Goal: Information Seeking & Learning: Learn about a topic

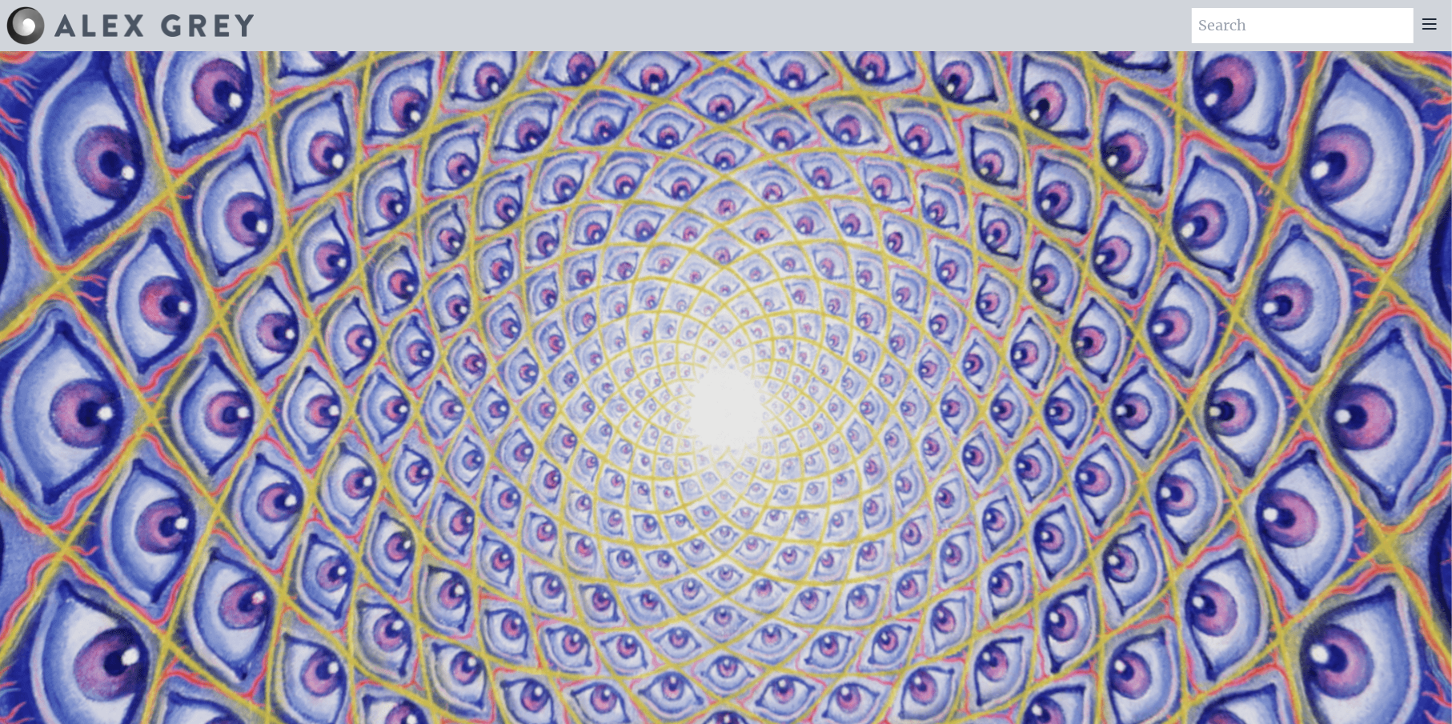
click at [1420, 30] on icon at bounding box center [1429, 23] width 19 height 19
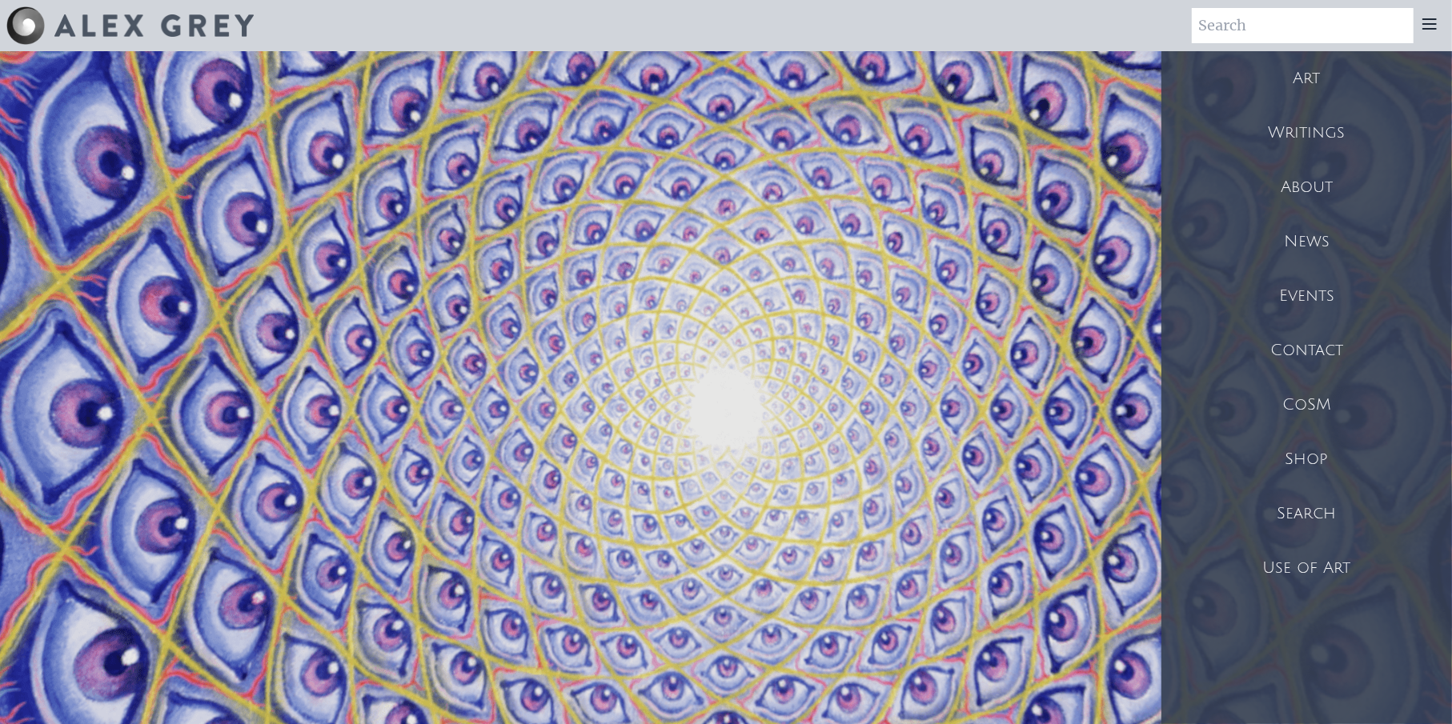
click at [1314, 189] on div "About" at bounding box center [1306, 187] width 291 height 54
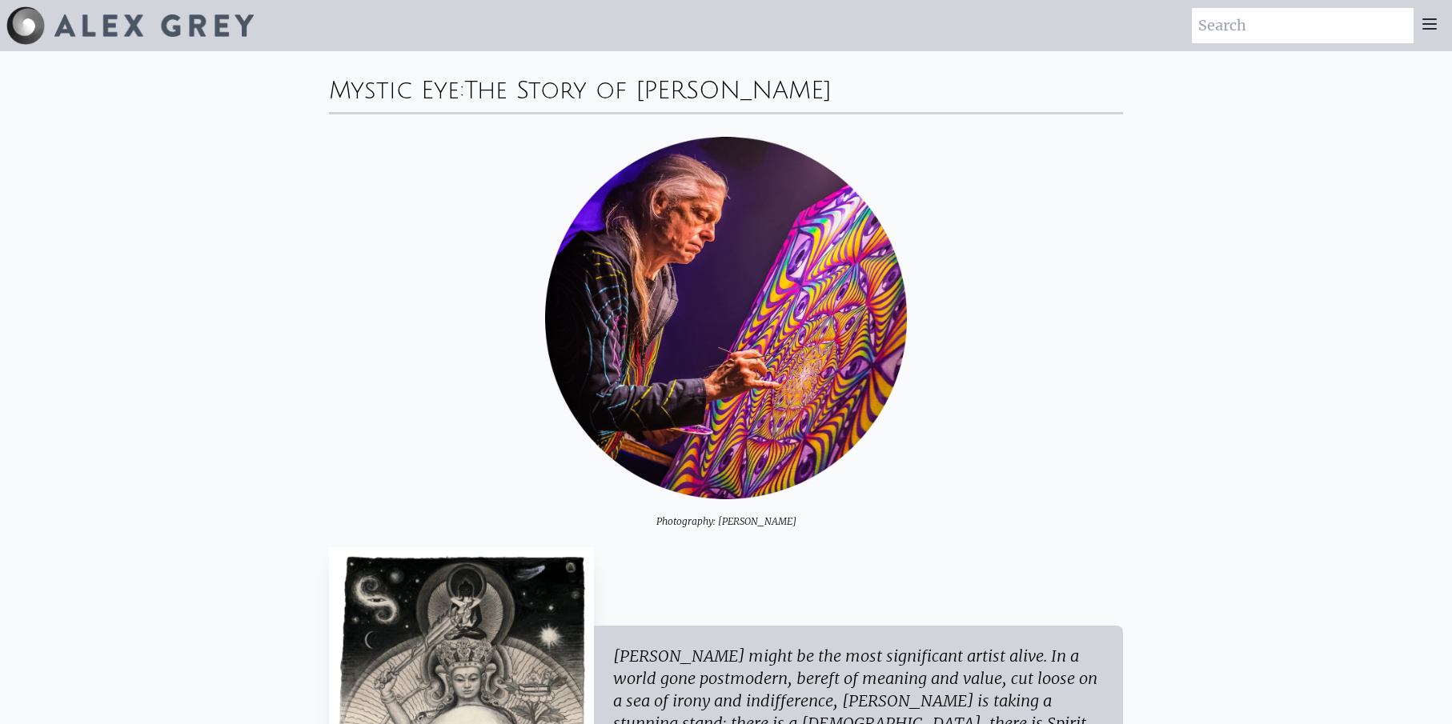
scroll to position [400, 0]
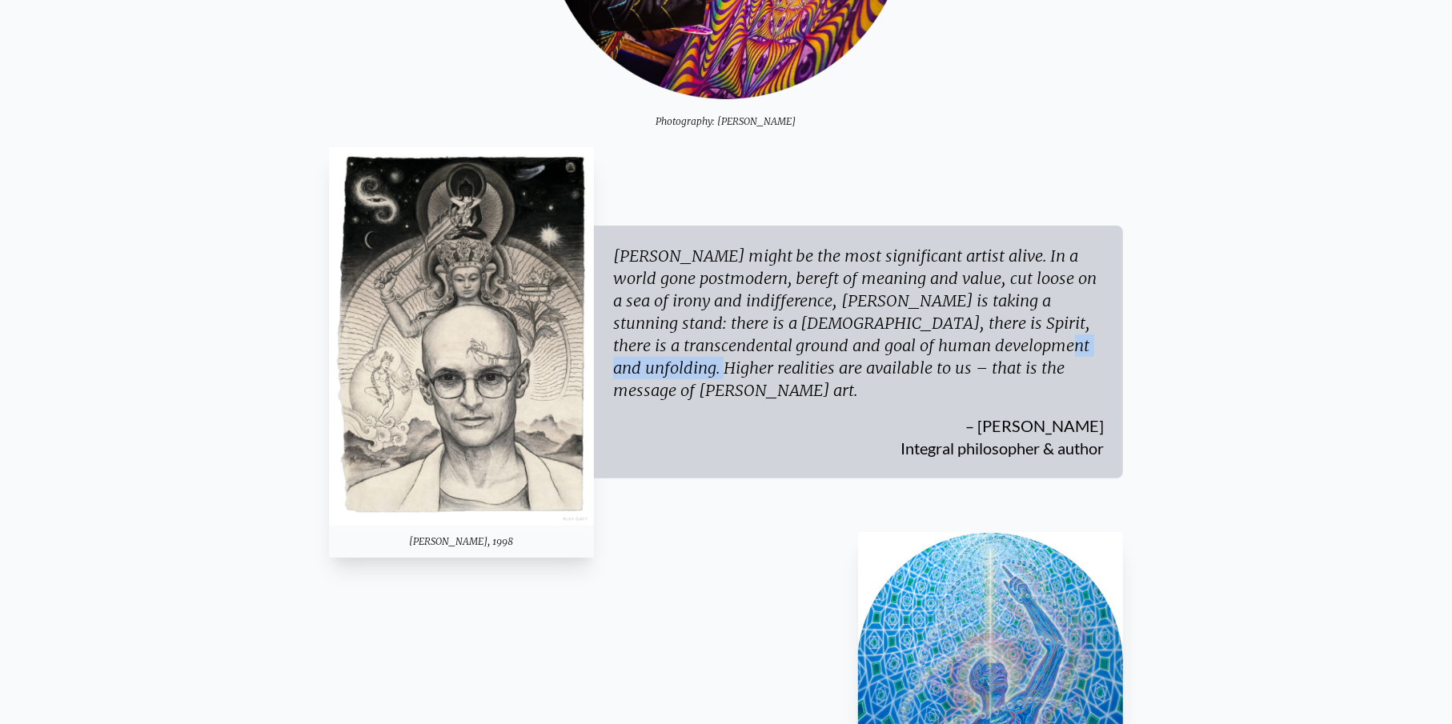
drag, startPoint x: 832, startPoint y: 355, endPoint x: 907, endPoint y: 366, distance: 75.3
click at [907, 366] on div "[PERSON_NAME] might be the most significant artist alive. In a world gone postm…" at bounding box center [858, 323] width 491 height 157
click at [965, 386] on div "[PERSON_NAME] might be the most significant artist alive. In a world gone postm…" at bounding box center [858, 323] width 491 height 157
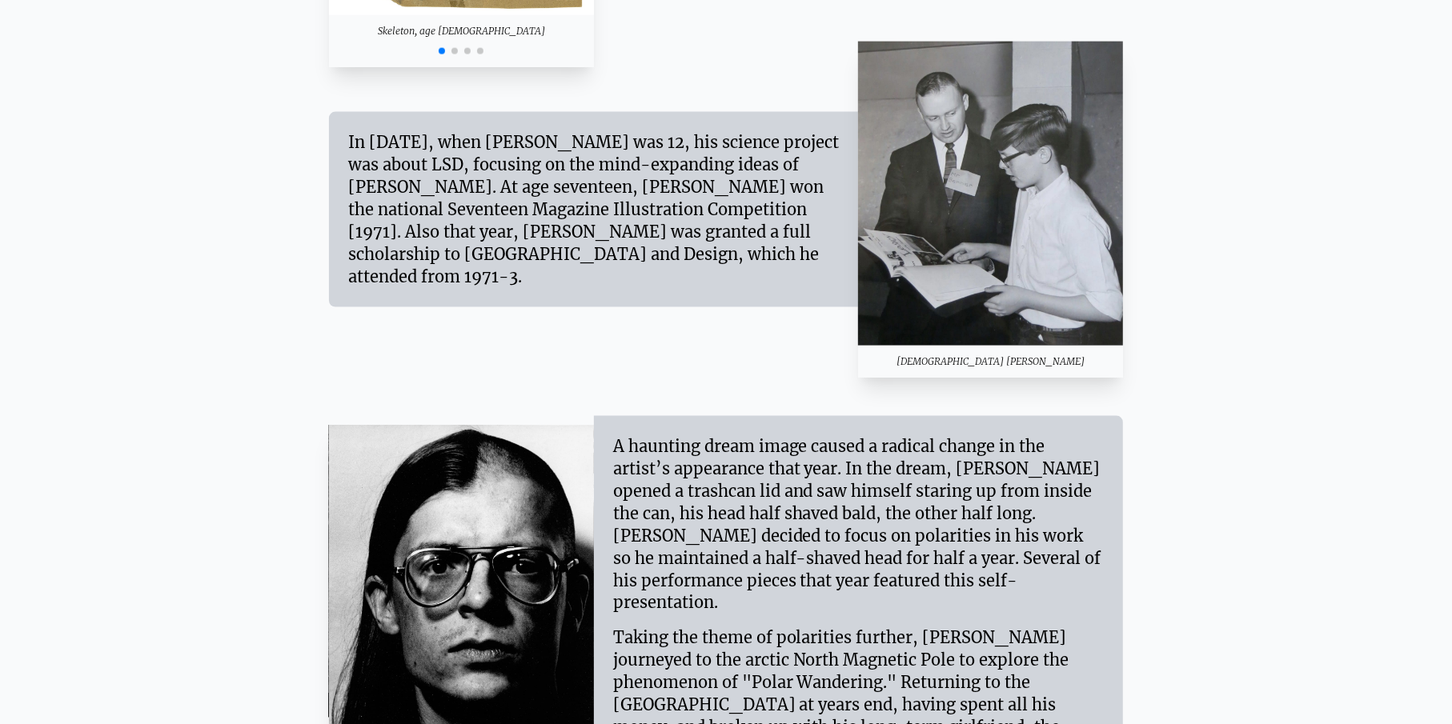
scroll to position [1921, 0]
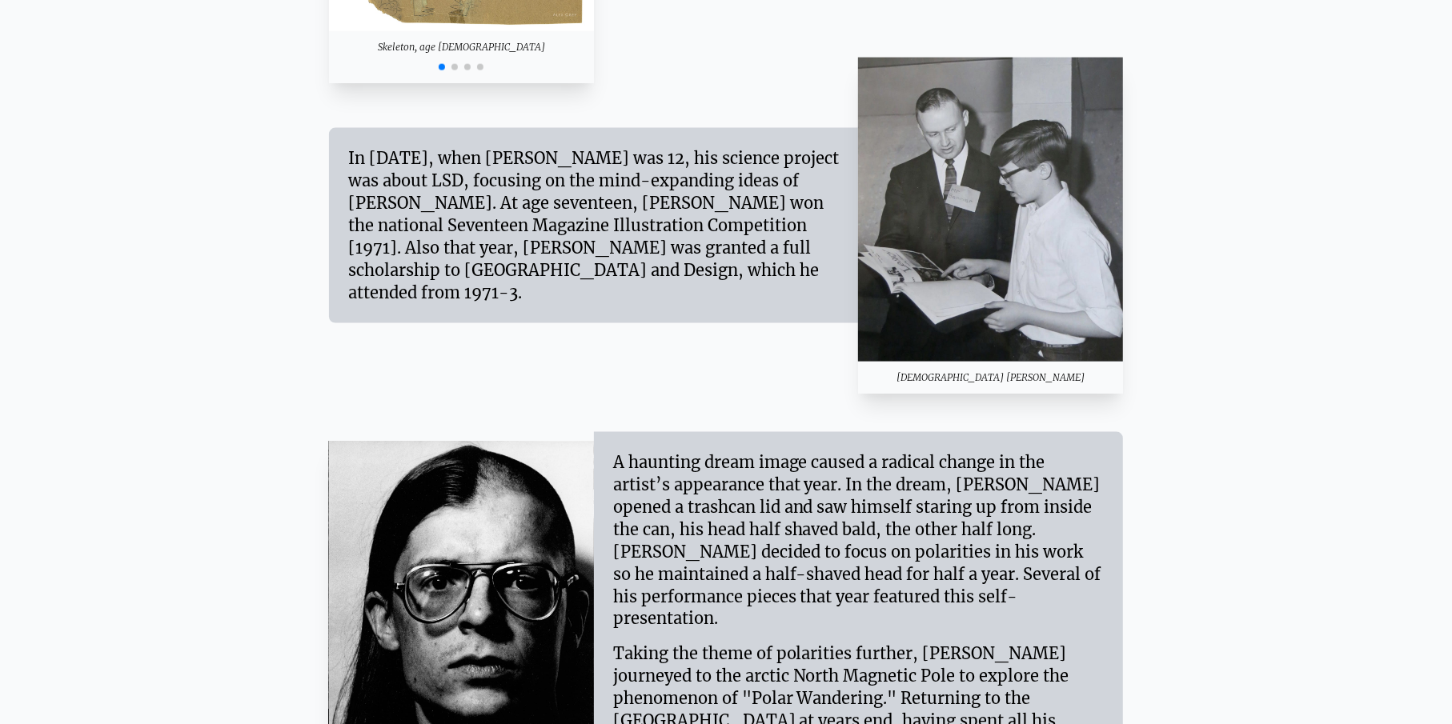
click at [457, 357] on div "In [DATE], when [PERSON_NAME] was 12, his science project was about LSD, focusi…" at bounding box center [726, 226] width 794 height 336
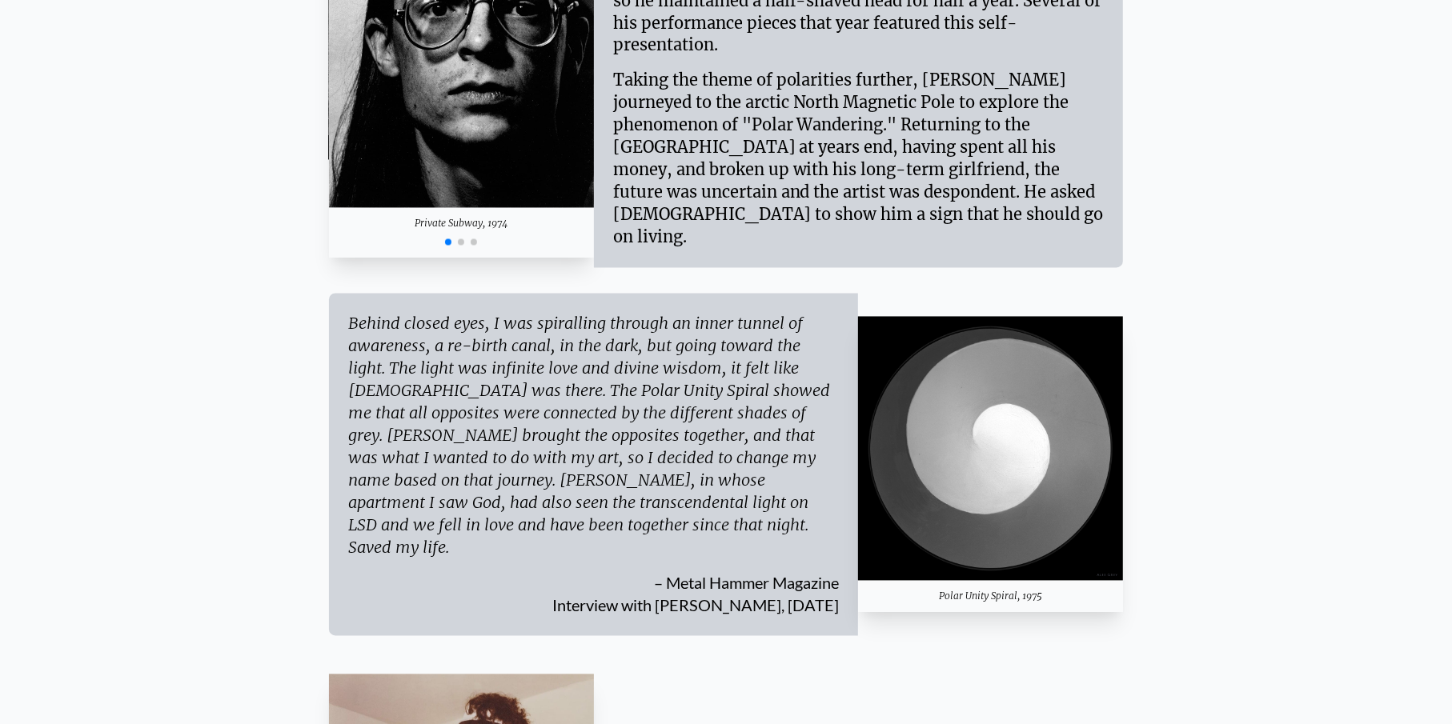
scroll to position [2321, 0]
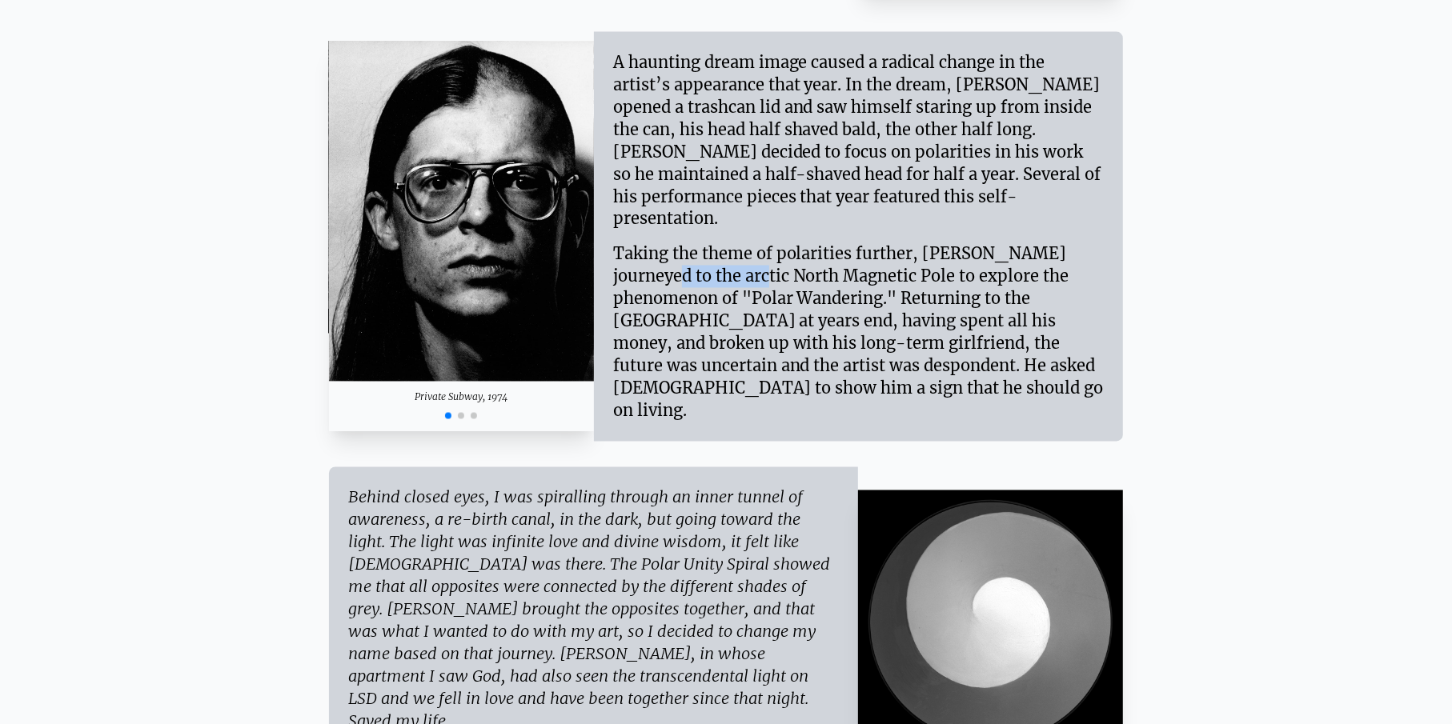
drag, startPoint x: 1029, startPoint y: 248, endPoint x: 934, endPoint y: 231, distance: 96.1
click at [934, 231] on div "Taking the theme of polarities further, [PERSON_NAME] journeyed to the arctic N…" at bounding box center [858, 327] width 491 height 192
drag, startPoint x: 769, startPoint y: 293, endPoint x: 839, endPoint y: 295, distance: 69.7
click at [856, 295] on div "Taking the theme of polarities further, [PERSON_NAME] journeyed to the arctic N…" at bounding box center [858, 327] width 491 height 192
drag, startPoint x: 614, startPoint y: 285, endPoint x: 660, endPoint y: 297, distance: 47.2
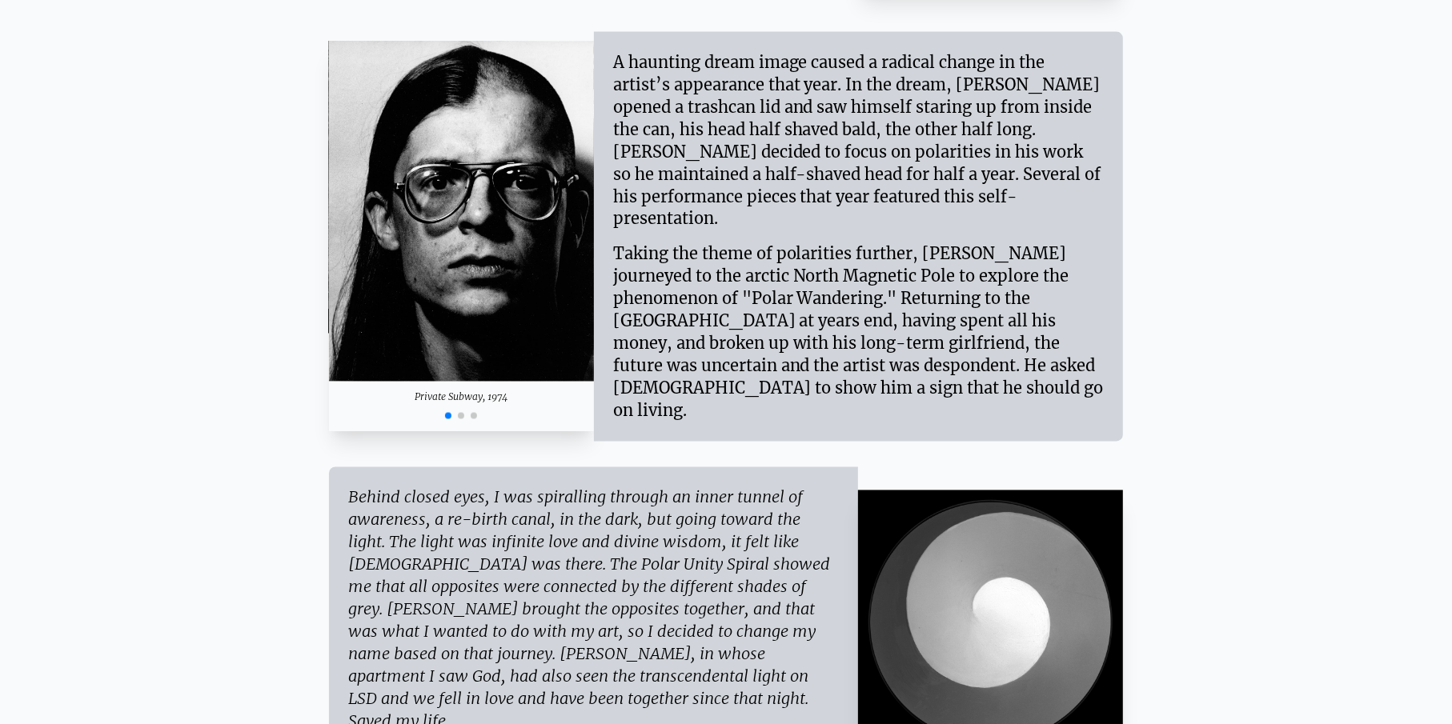
click at [624, 288] on div "Taking the theme of polarities further, [PERSON_NAME] journeyed to the arctic N…" at bounding box center [858, 327] width 491 height 192
drag, startPoint x: 660, startPoint y: 297, endPoint x: 768, endPoint y: 288, distance: 109.2
click at [768, 288] on div "Taking the theme of polarities further, [PERSON_NAME] journeyed to the arctic N…" at bounding box center [858, 327] width 491 height 192
click at [838, 291] on div "Taking the theme of polarities further, [PERSON_NAME] journeyed to the arctic N…" at bounding box center [858, 327] width 491 height 192
drag, startPoint x: 838, startPoint y: 291, endPoint x: 951, endPoint y: 296, distance: 113.0
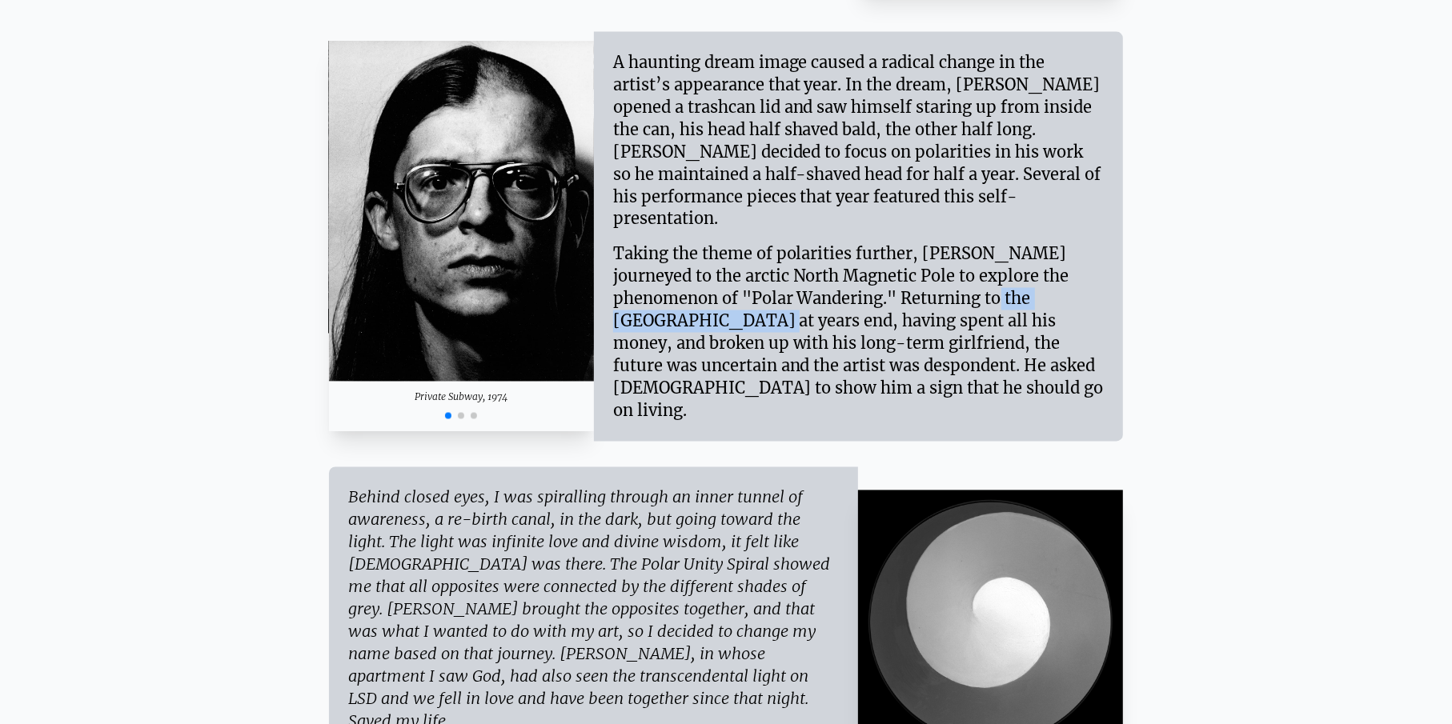
click at [951, 296] on div "Taking the theme of polarities further, [PERSON_NAME] journeyed to the arctic N…" at bounding box center [858, 327] width 491 height 192
click at [866, 321] on div "Taking the theme of polarities further, [PERSON_NAME] journeyed to the arctic N…" at bounding box center [858, 327] width 491 height 192
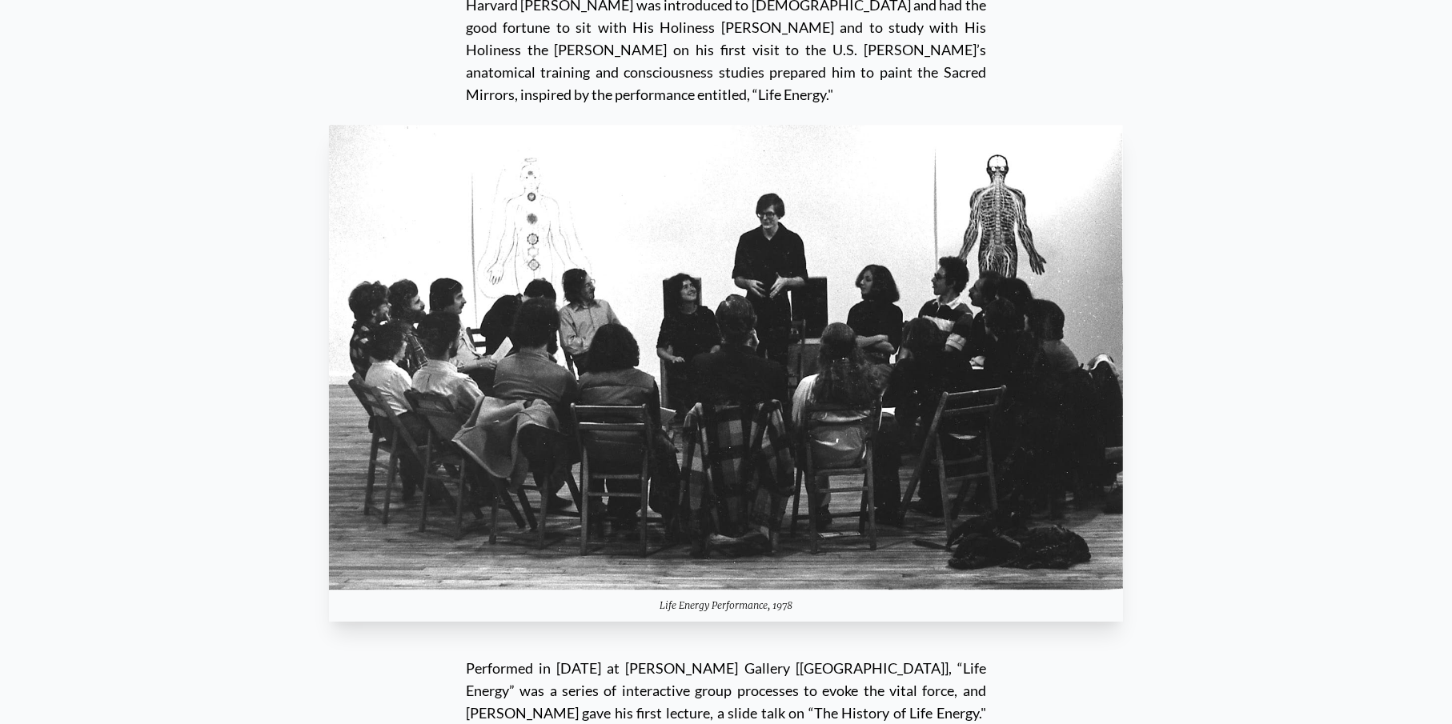
scroll to position [3513, 0]
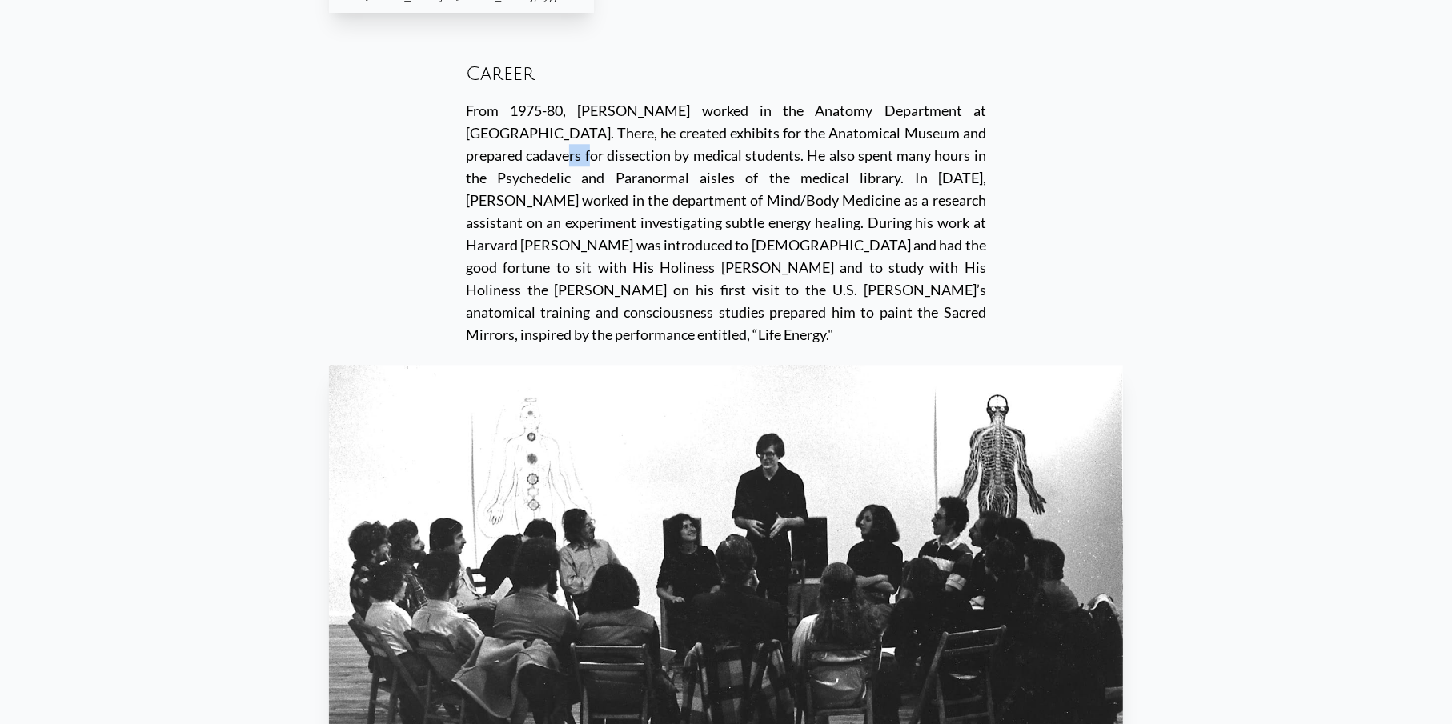
drag, startPoint x: 897, startPoint y: 90, endPoint x: 927, endPoint y: 91, distance: 30.4
click at [927, 99] on div "From 1975-80, [PERSON_NAME] worked in the Anatomy Department at [GEOGRAPHIC_DAT…" at bounding box center [726, 222] width 520 height 247
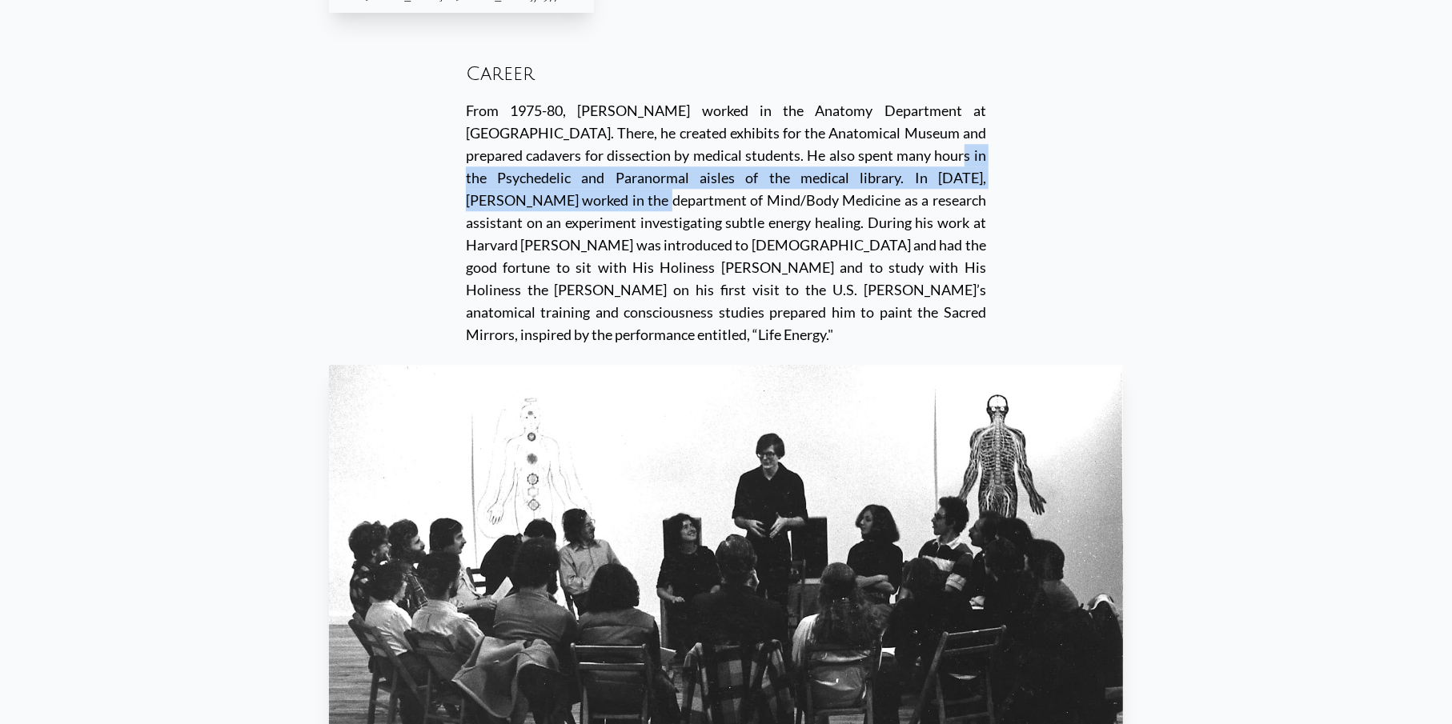
drag, startPoint x: 917, startPoint y: 126, endPoint x: 764, endPoint y: 123, distance: 153.7
click at [764, 123] on div "From 1975-80, [PERSON_NAME] worked in the Anatomy Department at [GEOGRAPHIC_DAT…" at bounding box center [726, 222] width 520 height 247
click at [616, 136] on div "From 1975-80, [PERSON_NAME] worked in the Anatomy Department at [GEOGRAPHIC_DAT…" at bounding box center [726, 222] width 520 height 247
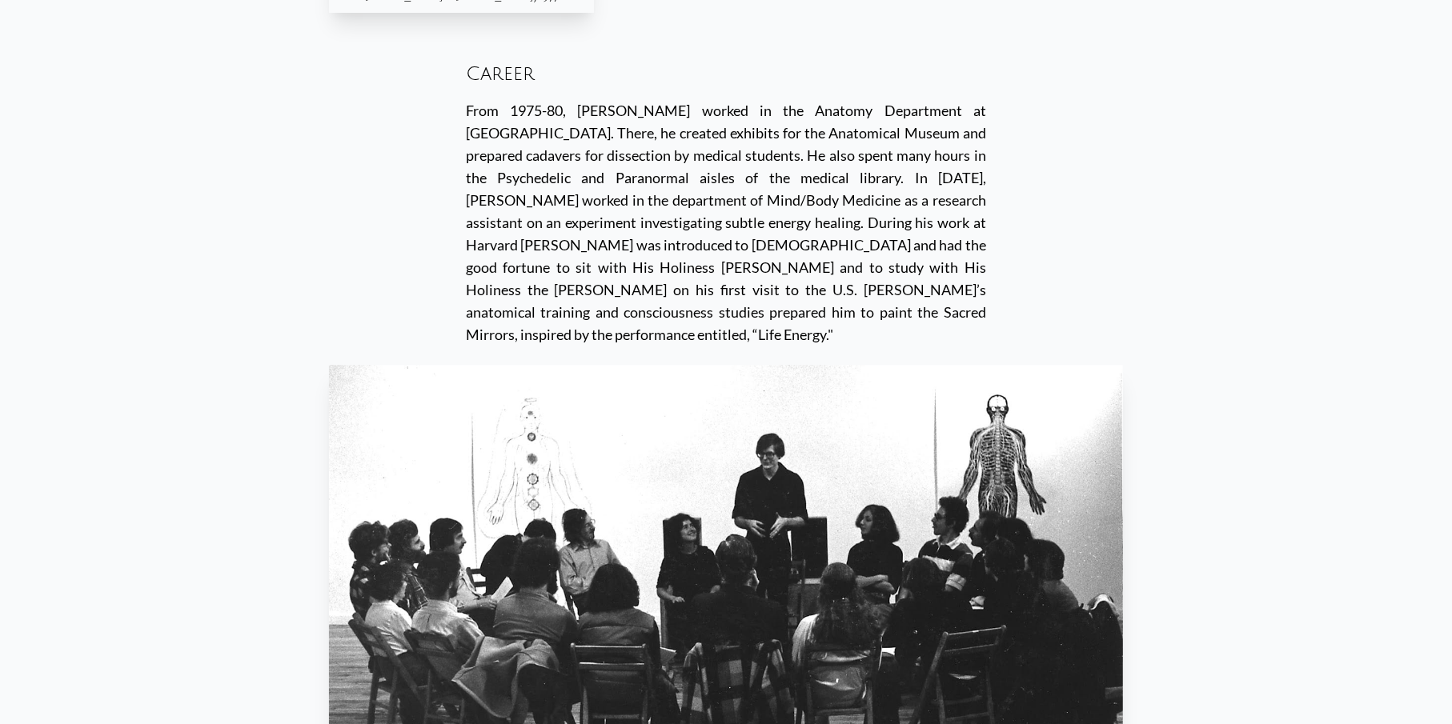
click at [702, 106] on div "From 1975-80, [PERSON_NAME] worked in the Anatomy Department at [GEOGRAPHIC_DAT…" at bounding box center [726, 222] width 520 height 247
click at [769, 110] on div "From 1975-80, [PERSON_NAME] worked in the Anatomy Department at [GEOGRAPHIC_DAT…" at bounding box center [726, 222] width 520 height 247
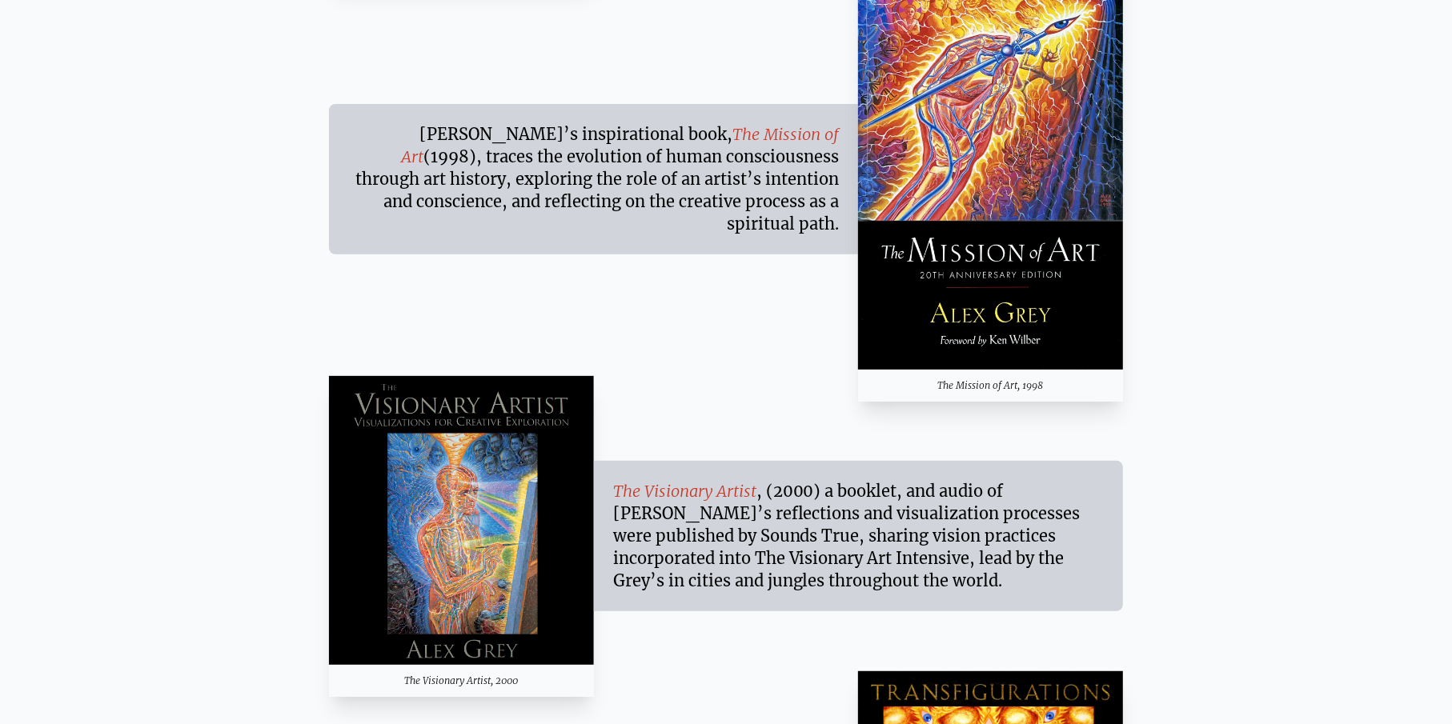
scroll to position [10445, 0]
